Goal: Task Accomplishment & Management: Complete application form

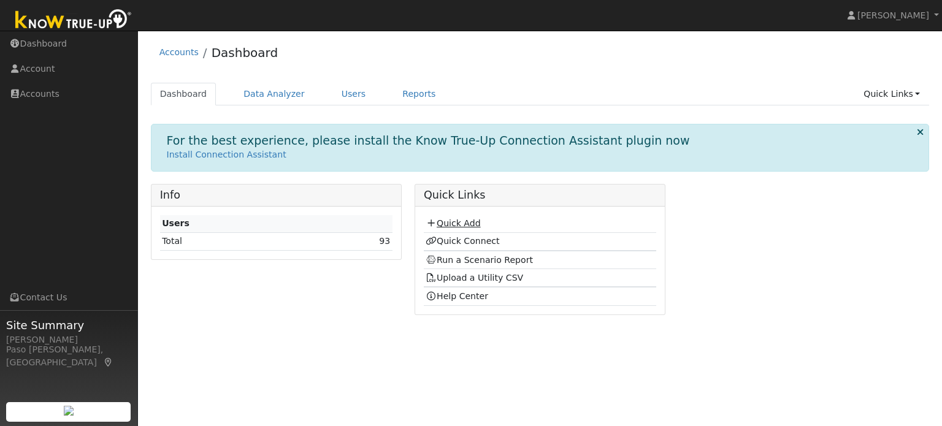
click at [461, 219] on link "Quick Add" at bounding box center [452, 223] width 55 height 10
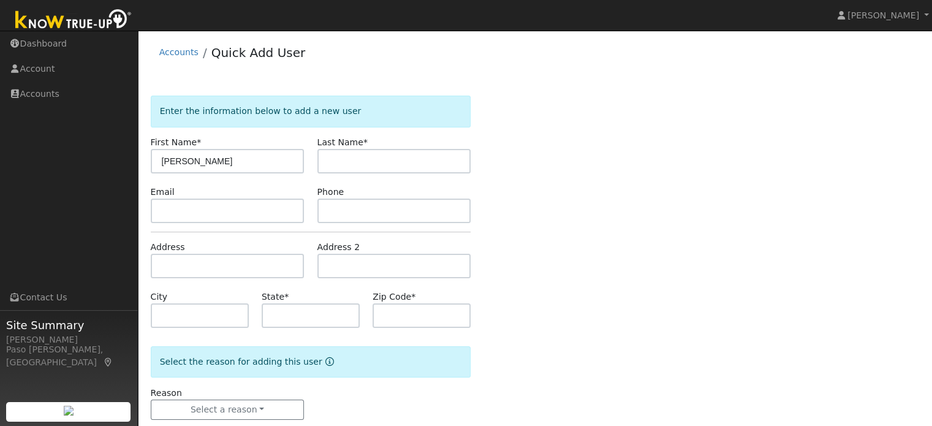
type input "Stuart"
click at [407, 165] on input "Weidd" at bounding box center [395, 161] width 154 height 25
type input "Weiss"
click at [238, 275] on input "text" at bounding box center [228, 266] width 154 height 25
type input "9805 El Camino Real"
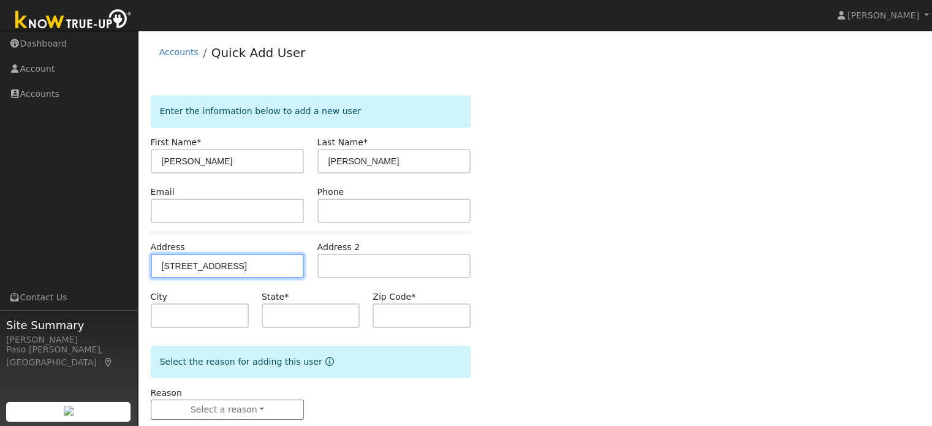
type input "Atascadero"
type input "CA"
type input "93422"
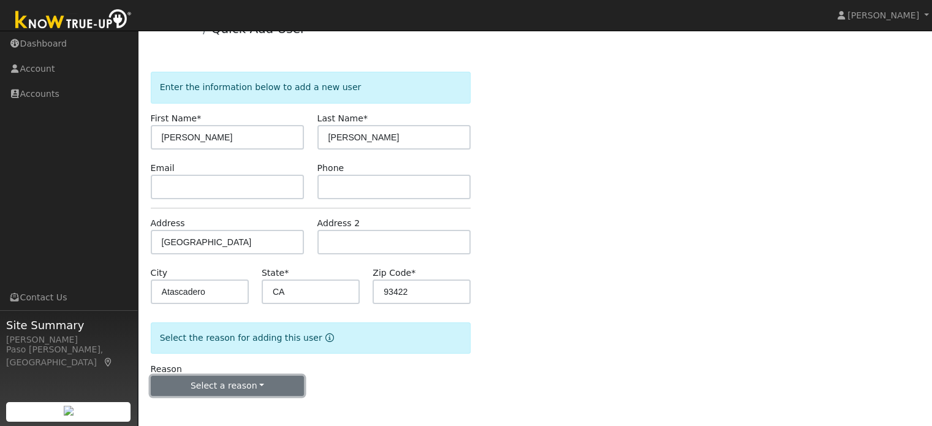
click at [227, 389] on button "Select a reason" at bounding box center [228, 386] width 154 height 21
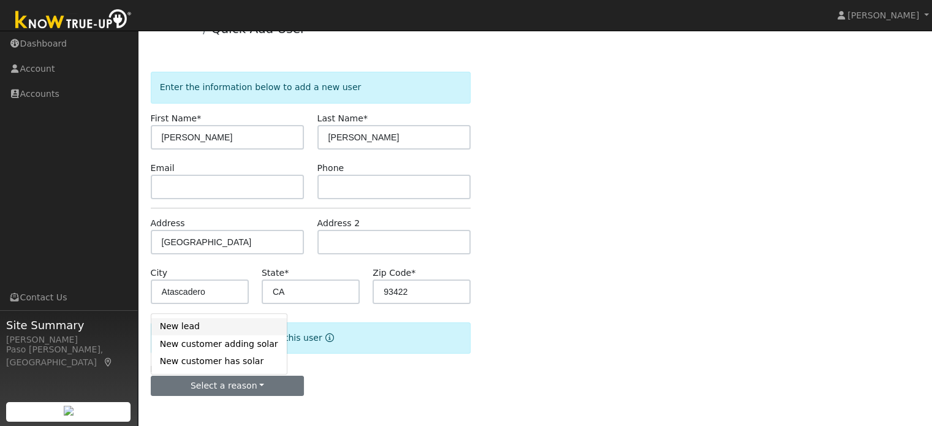
click at [196, 325] on link "New lead" at bounding box center [218, 326] width 135 height 17
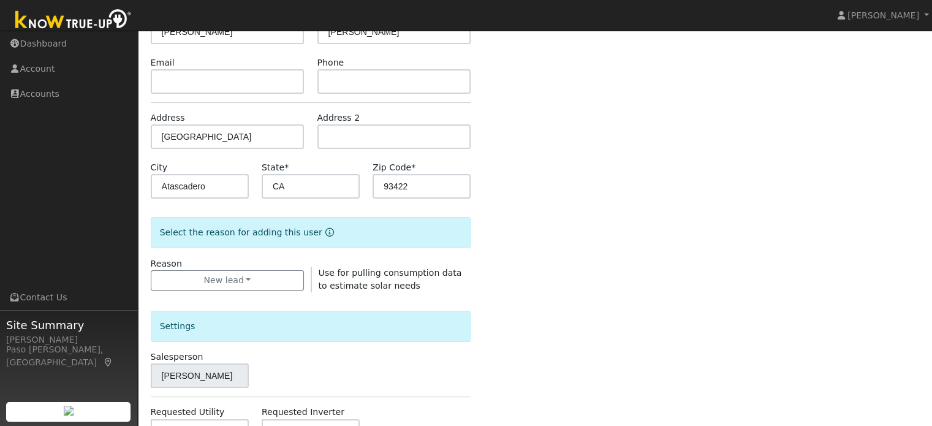
scroll to position [161, 0]
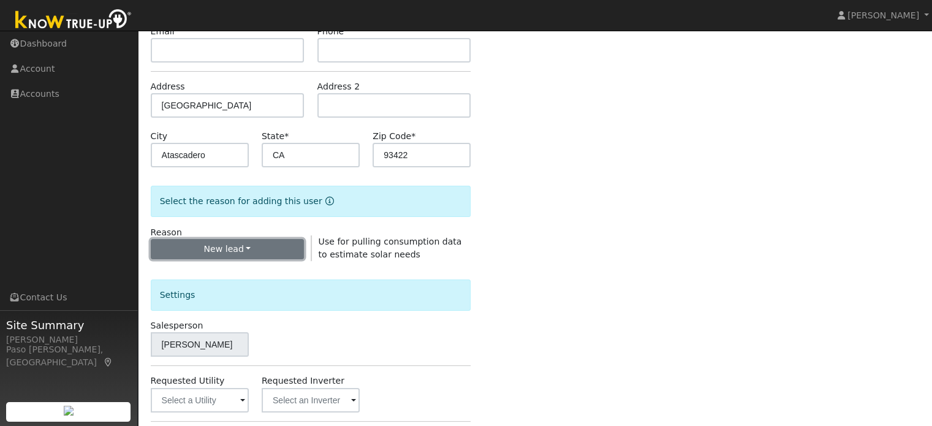
click at [253, 249] on button "New lead" at bounding box center [228, 249] width 154 height 21
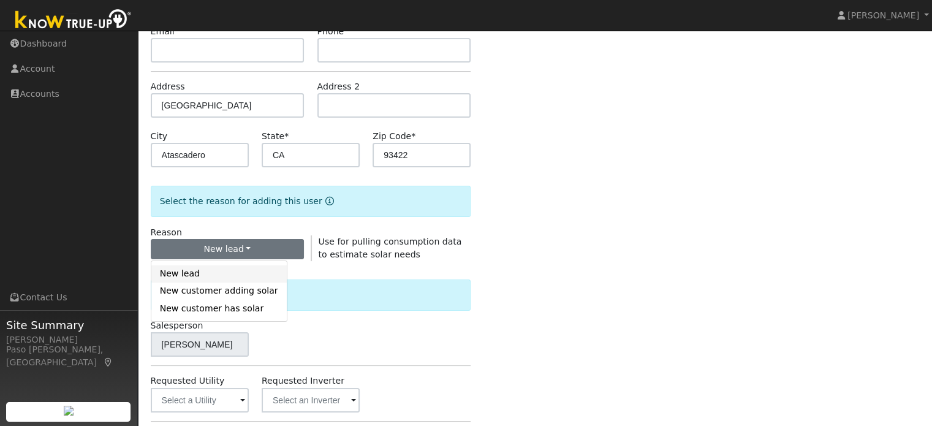
click at [183, 275] on link "New lead" at bounding box center [218, 273] width 135 height 17
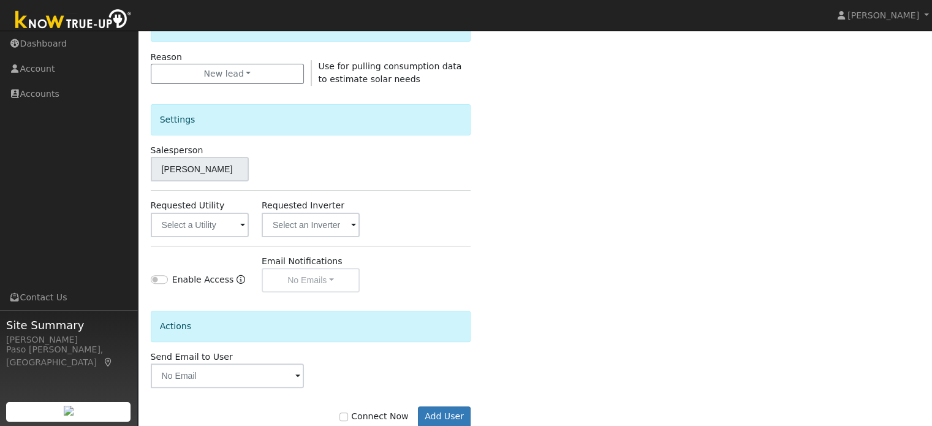
scroll to position [366, 0]
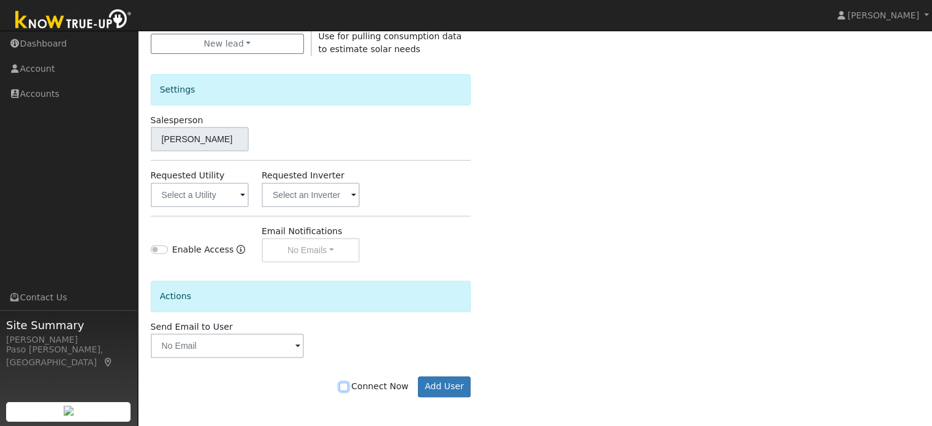
click at [348, 384] on input "Connect Now" at bounding box center [344, 386] width 9 height 9
checkbox input "true"
click at [444, 381] on button "Add User" at bounding box center [444, 386] width 53 height 21
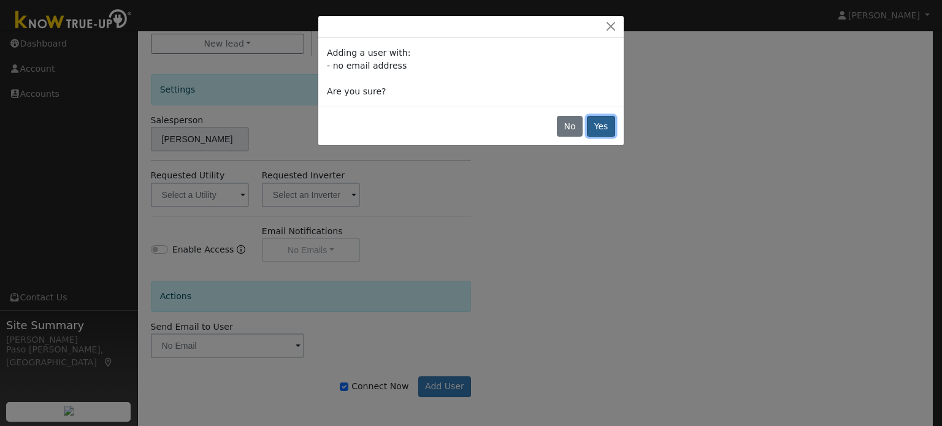
click at [599, 124] on button "Yes" at bounding box center [601, 126] width 28 height 21
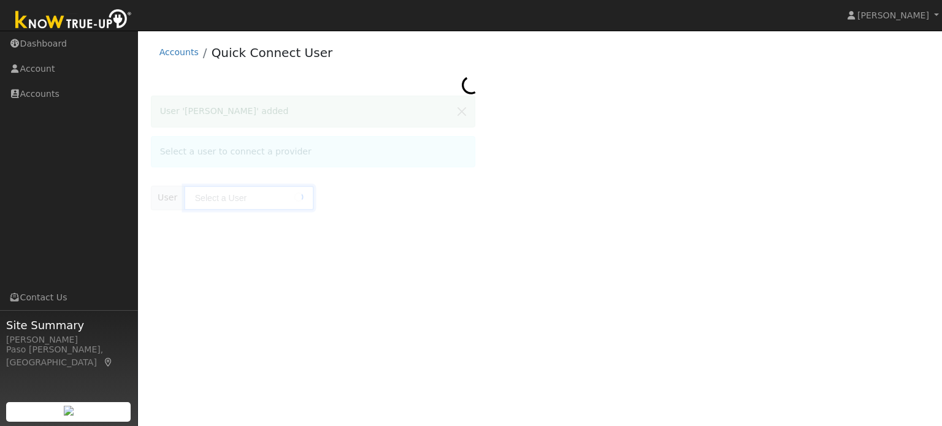
type input "[PERSON_NAME]"
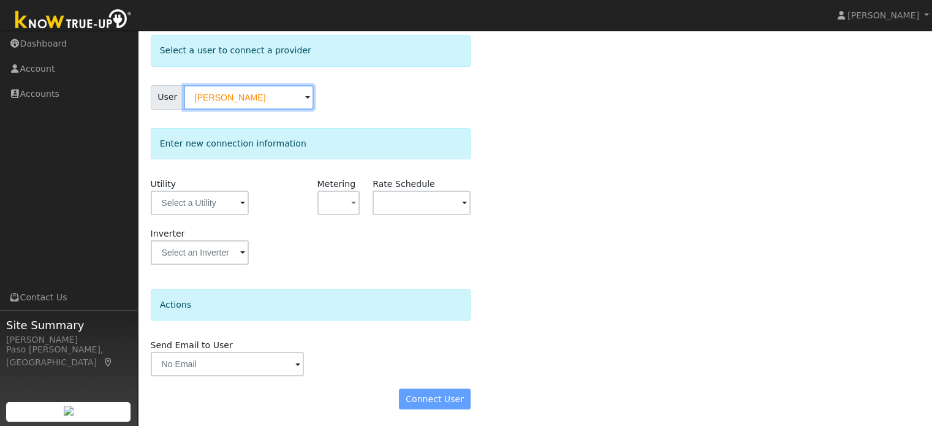
scroll to position [61, 0]
click at [204, 211] on input "text" at bounding box center [200, 202] width 98 height 25
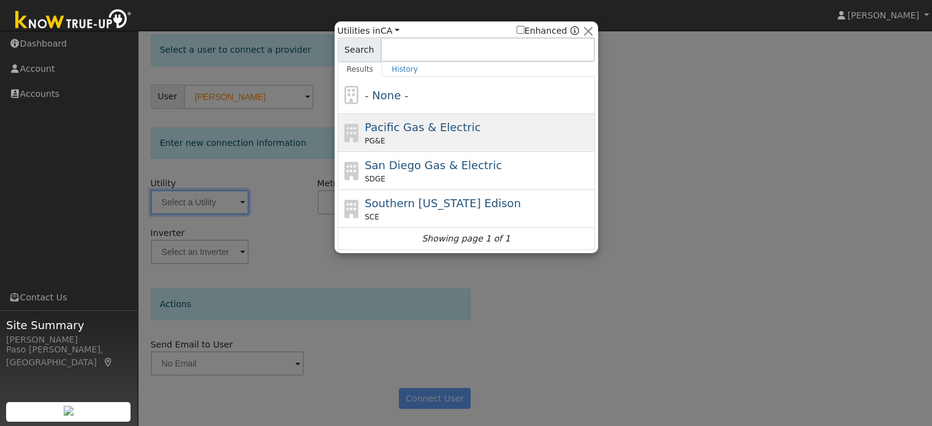
click at [423, 122] on span "Pacific Gas & Electric" at bounding box center [423, 127] width 116 height 13
type input "PG&E"
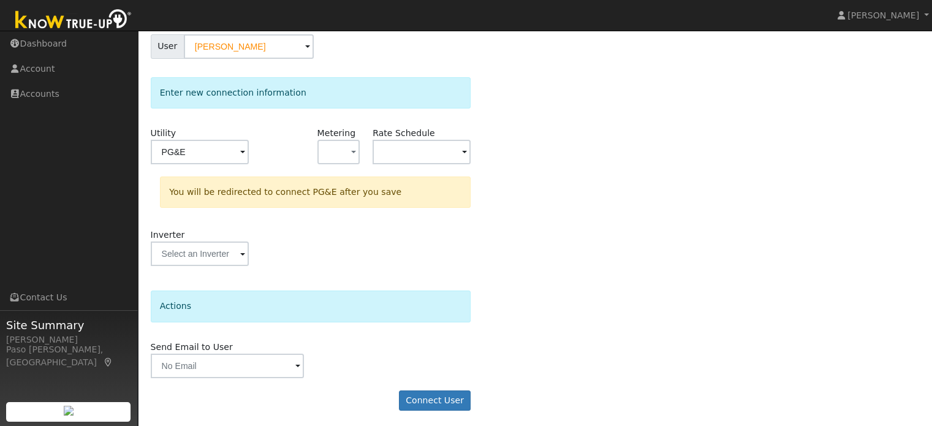
scroll to position [113, 0]
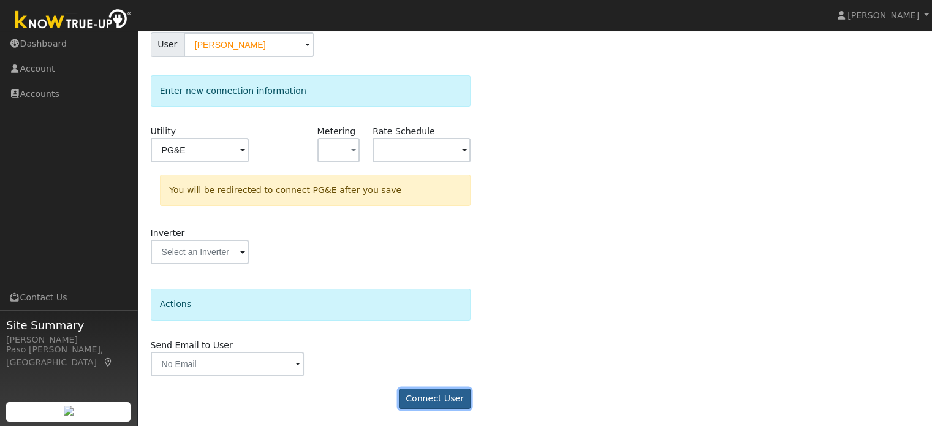
click at [427, 389] on button "Connect User" at bounding box center [435, 399] width 72 height 21
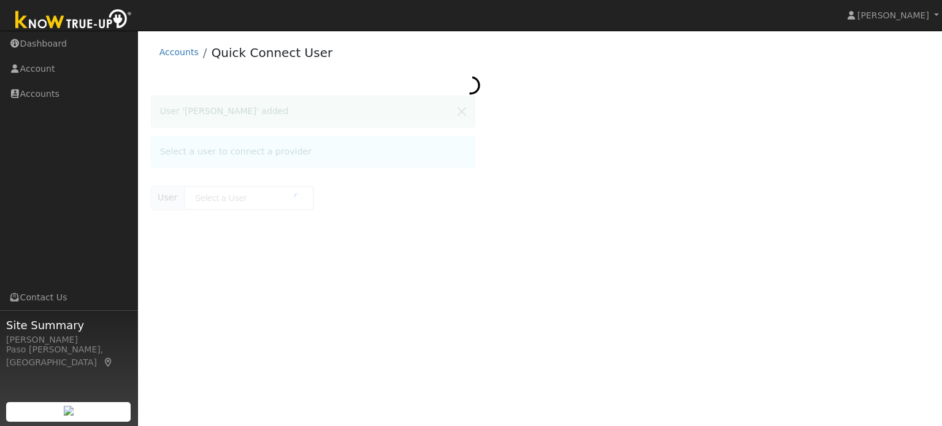
type input "Stuart Weiss"
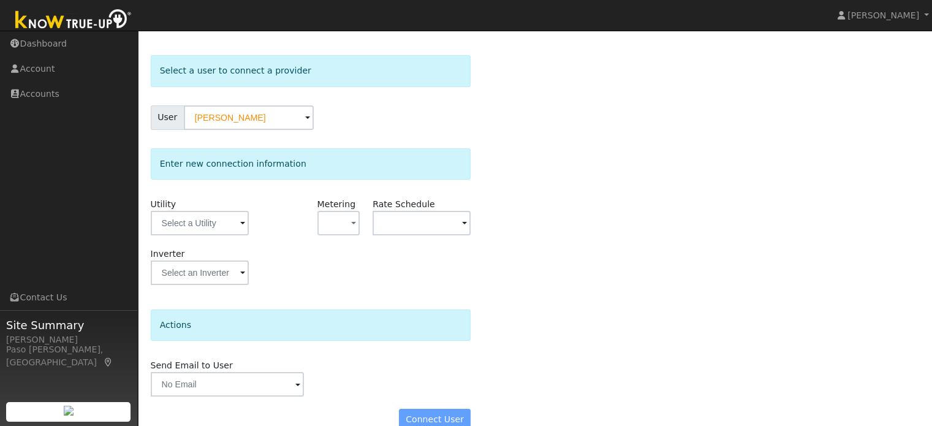
scroll to position [61, 0]
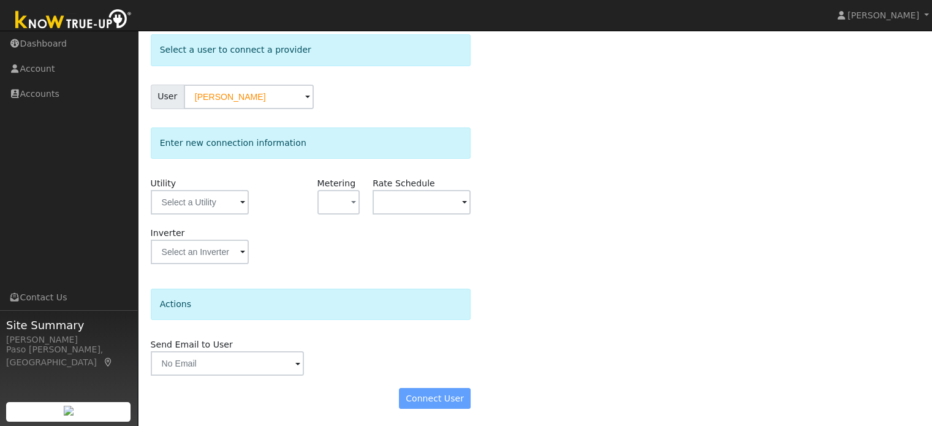
click at [428, 400] on div "Connect User" at bounding box center [310, 398] width 333 height 21
click at [194, 198] on input "text" at bounding box center [200, 202] width 98 height 25
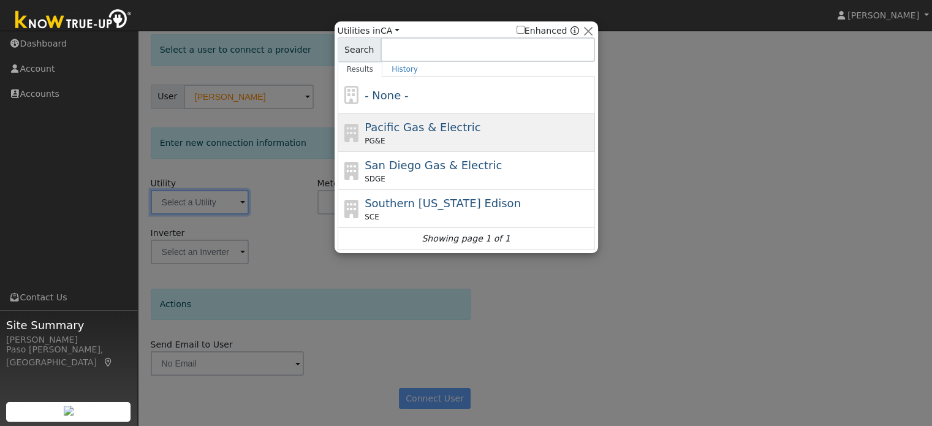
click at [400, 122] on span "Pacific Gas & Electric" at bounding box center [423, 127] width 116 height 13
type input "PG&E"
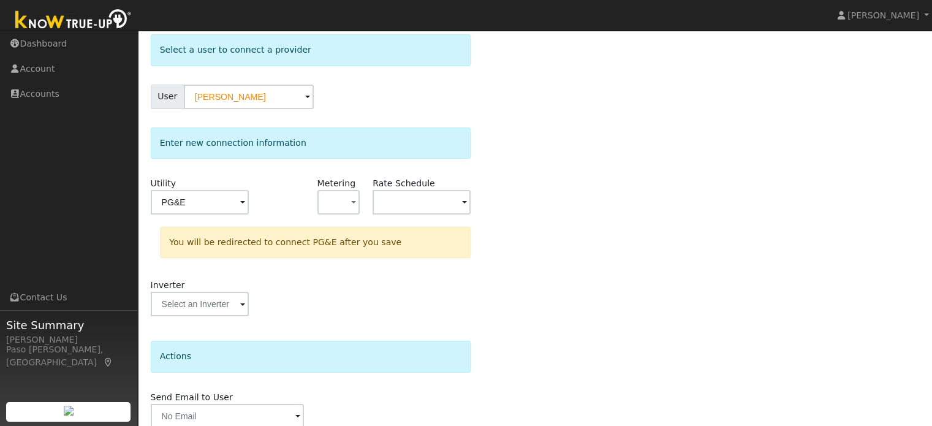
scroll to position [113, 0]
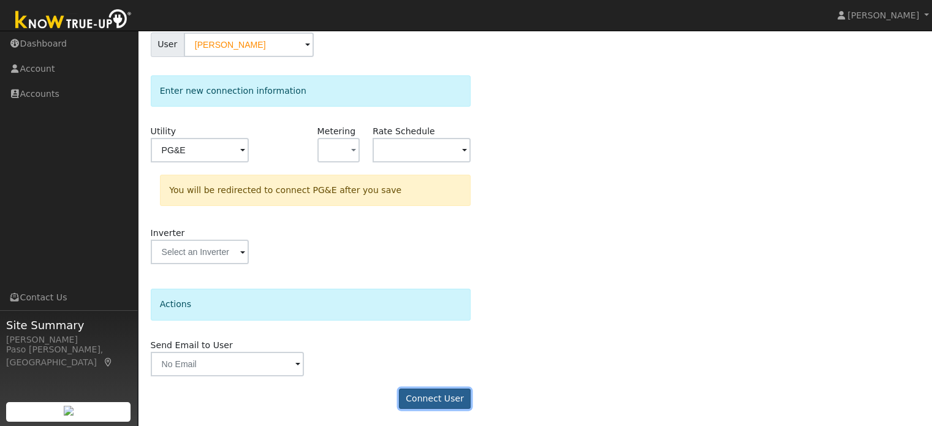
click at [432, 395] on button "Connect User" at bounding box center [435, 399] width 72 height 21
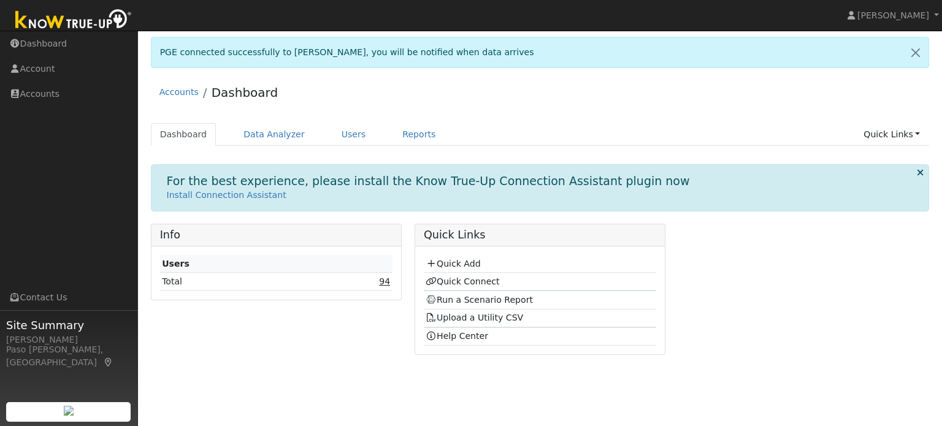
click at [380, 283] on link "94" at bounding box center [384, 281] width 11 height 10
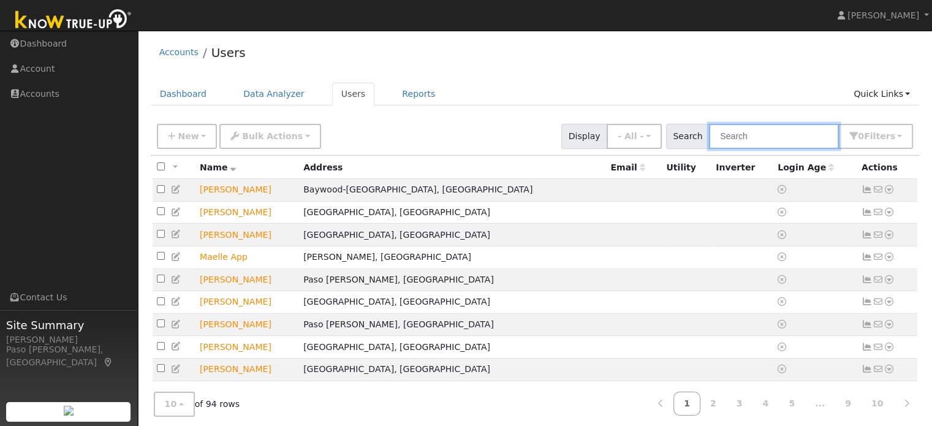
click at [733, 134] on input "text" at bounding box center [774, 136] width 130 height 25
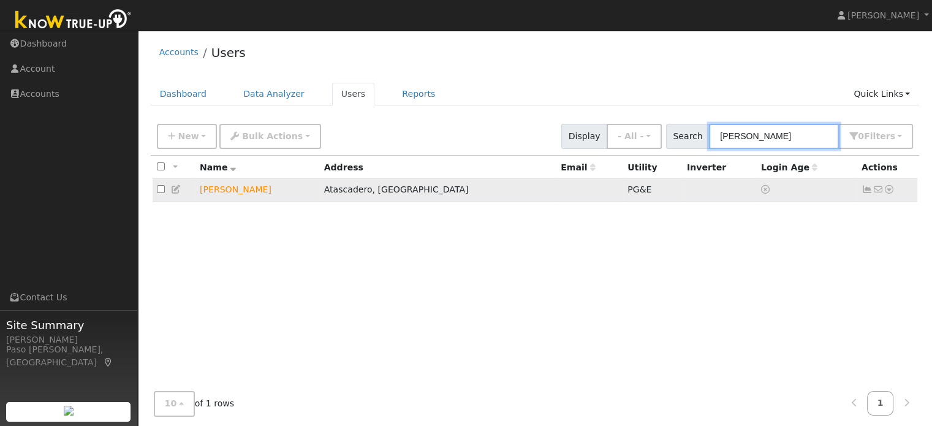
type input "stuart"
click at [891, 193] on icon at bounding box center [889, 189] width 11 height 9
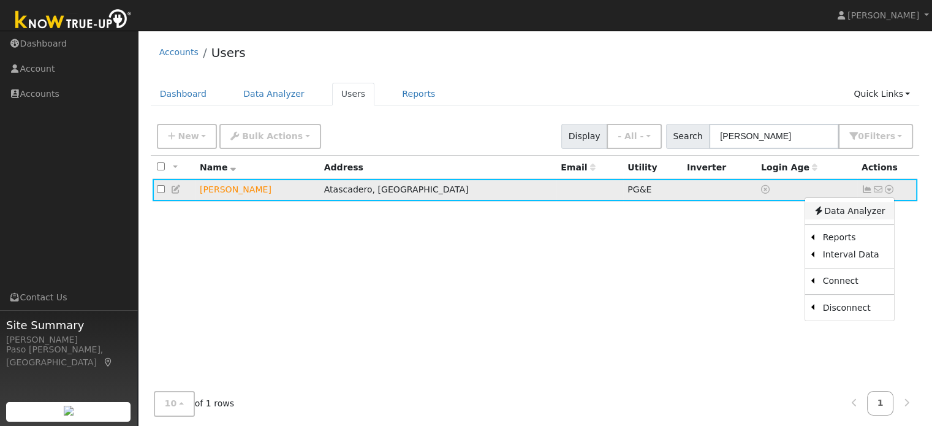
click at [868, 215] on link "Data Analyzer" at bounding box center [849, 210] width 89 height 17
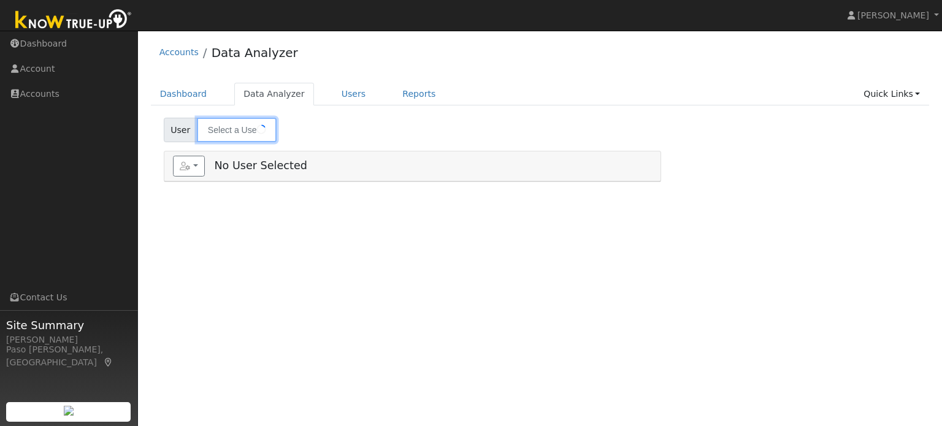
type input "[PERSON_NAME]"
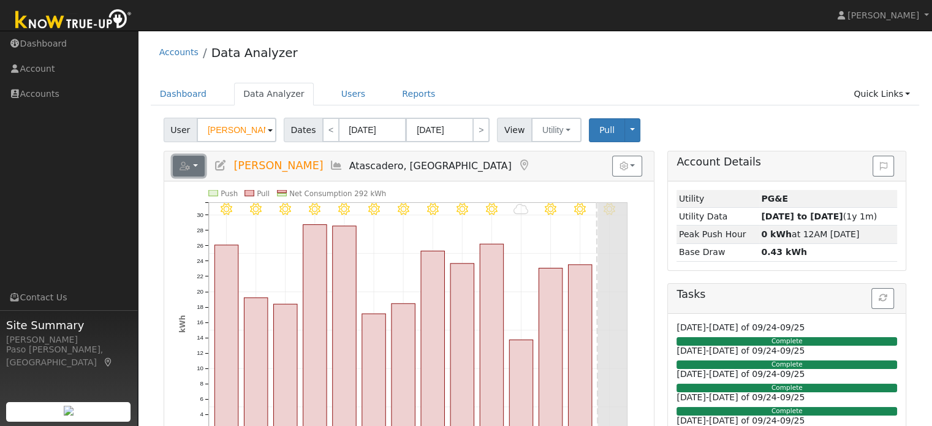
click at [196, 163] on button "button" at bounding box center [189, 166] width 32 height 21
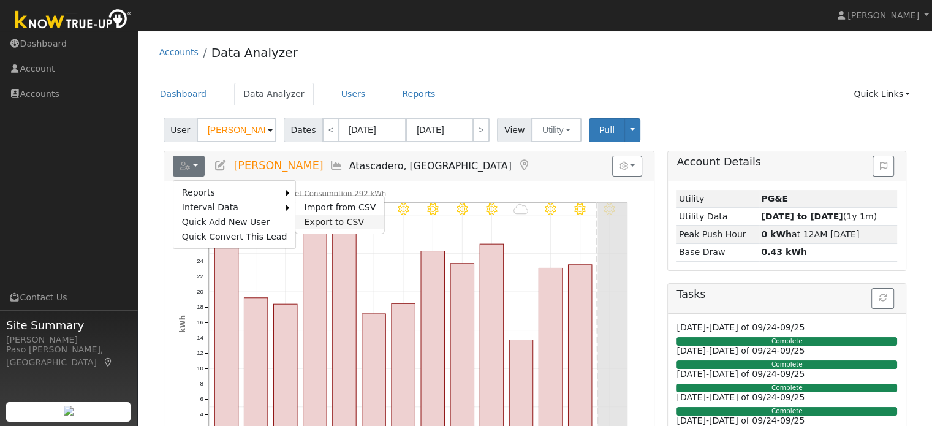
click at [343, 221] on link "Export to CSV" at bounding box center [339, 222] width 89 height 15
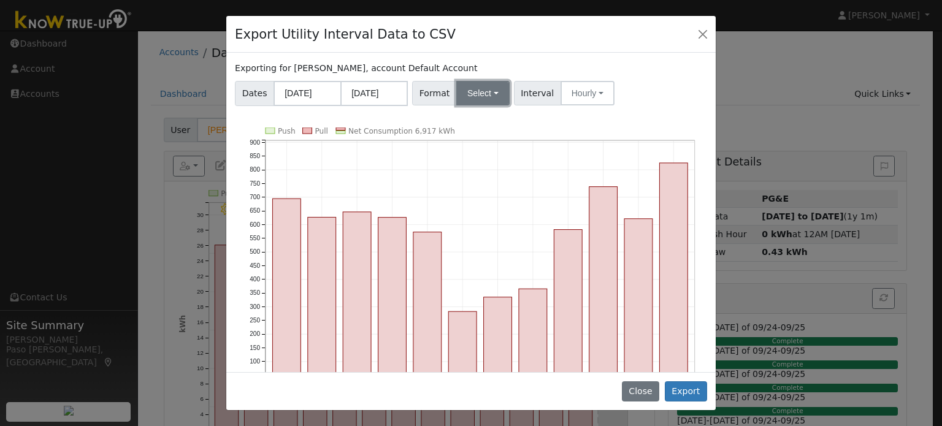
click at [470, 100] on button "Select" at bounding box center [482, 93] width 53 height 25
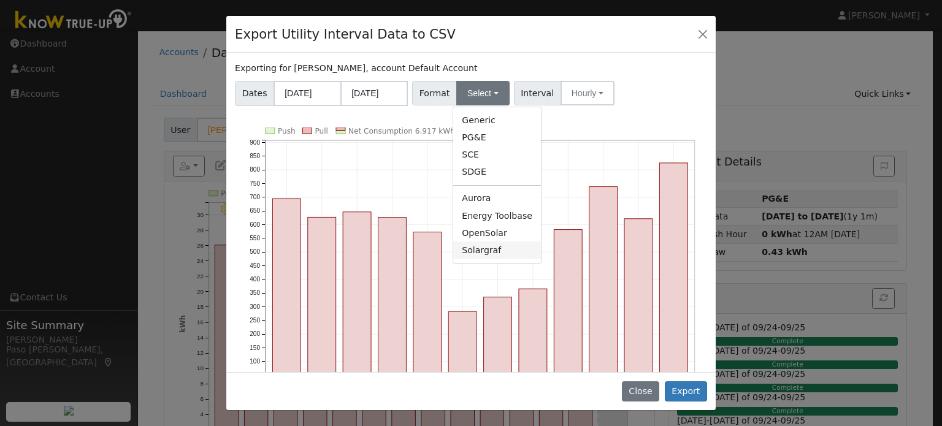
click at [471, 256] on link "Solargraf" at bounding box center [497, 250] width 88 height 17
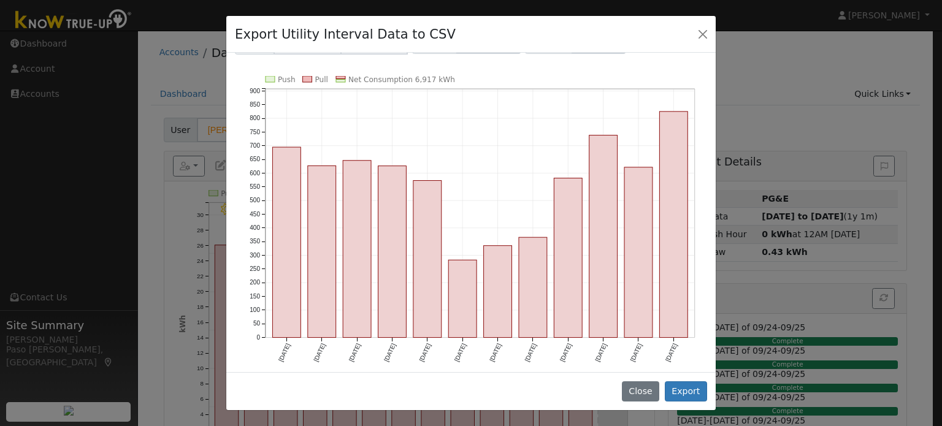
scroll to position [53, 0]
click at [700, 394] on button "Export" at bounding box center [685, 391] width 42 height 21
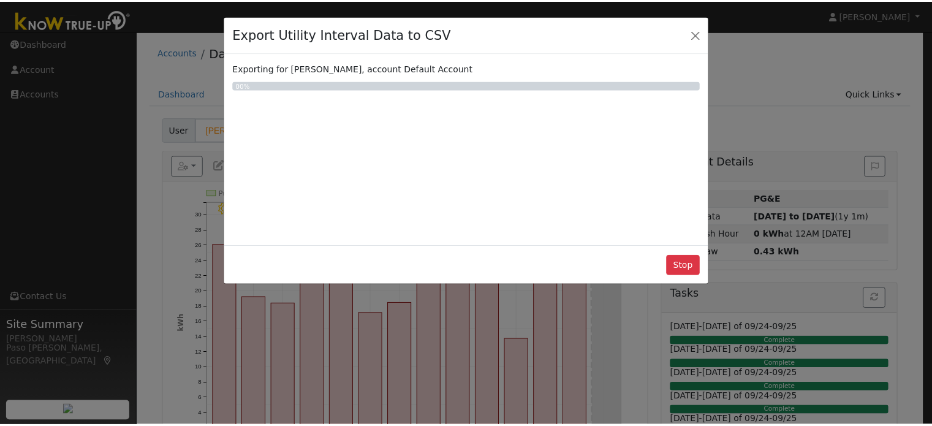
scroll to position [0, 0]
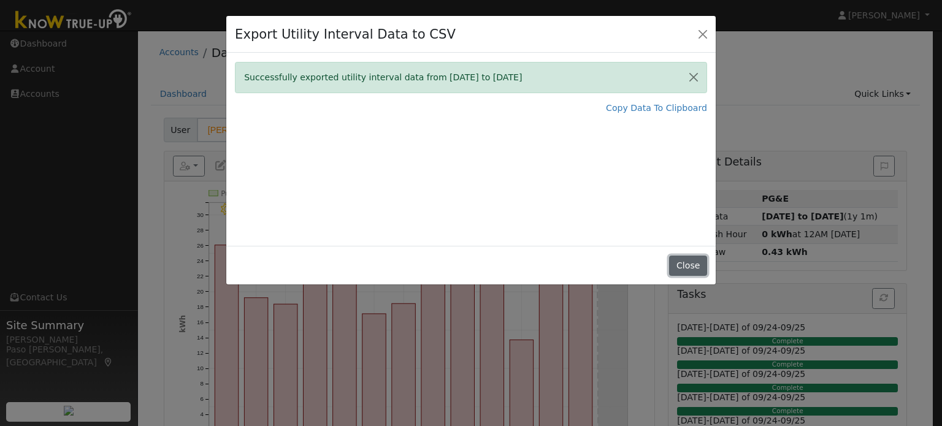
click at [694, 262] on button "Close" at bounding box center [687, 266] width 37 height 21
